Goal: Navigation & Orientation: Find specific page/section

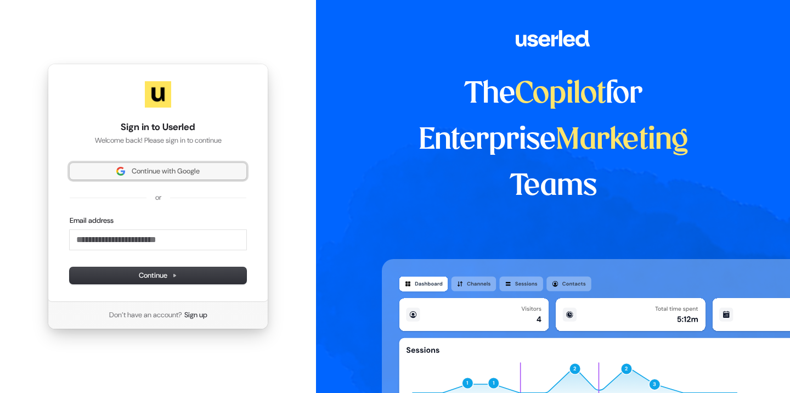
click at [198, 175] on span "Continue with Google" at bounding box center [166, 171] width 68 height 10
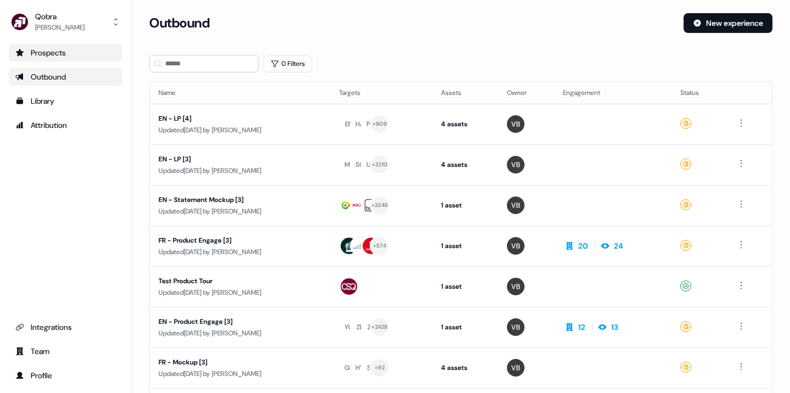
click at [66, 54] on div "Prospects" at bounding box center [65, 52] width 100 height 11
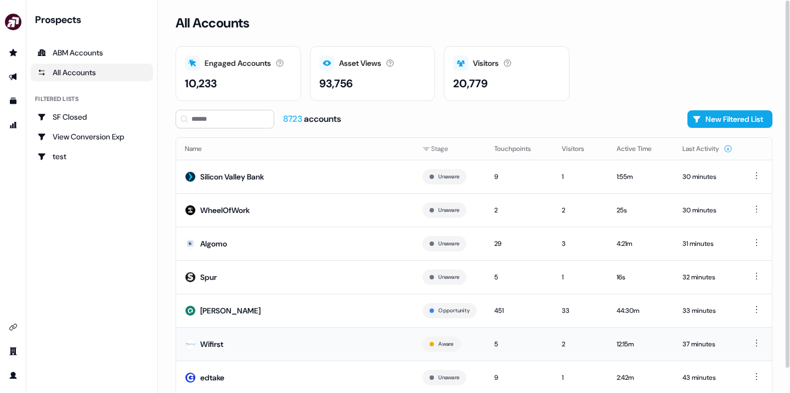
click at [210, 342] on div "Wifirst" at bounding box center [211, 343] width 23 height 11
